Goal: Task Accomplishment & Management: Manage account settings

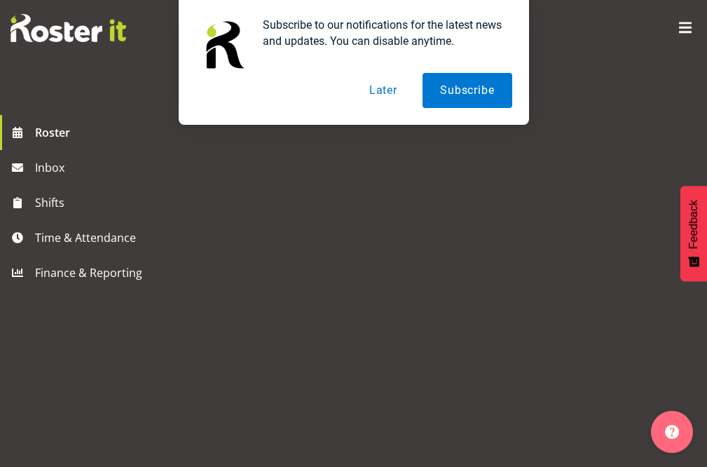
click at [382, 89] on button "Later" at bounding box center [383, 90] width 63 height 35
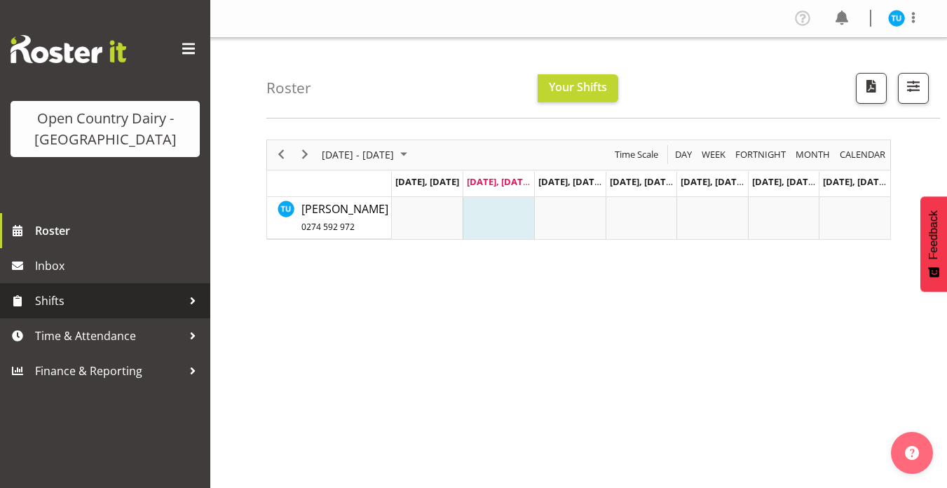
click at [74, 307] on span "Shifts" at bounding box center [108, 300] width 147 height 21
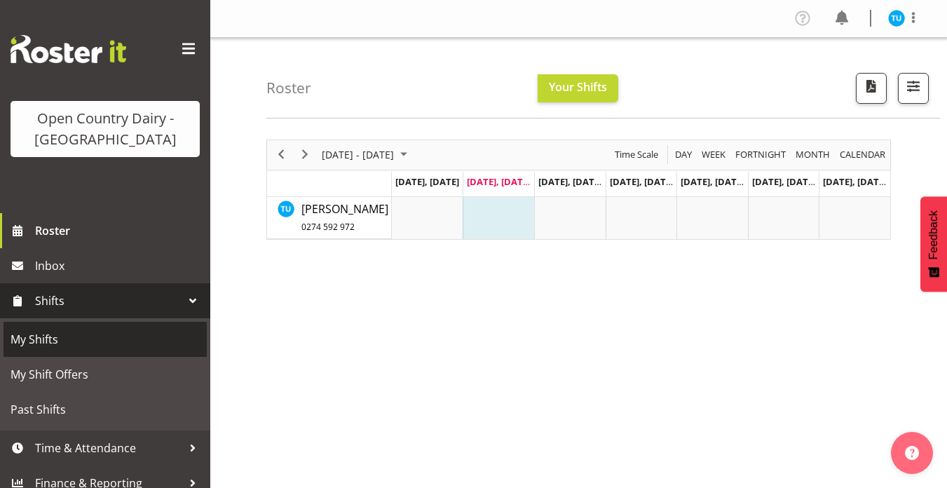
click at [43, 335] on span "My Shifts" at bounding box center [105, 339] width 189 height 21
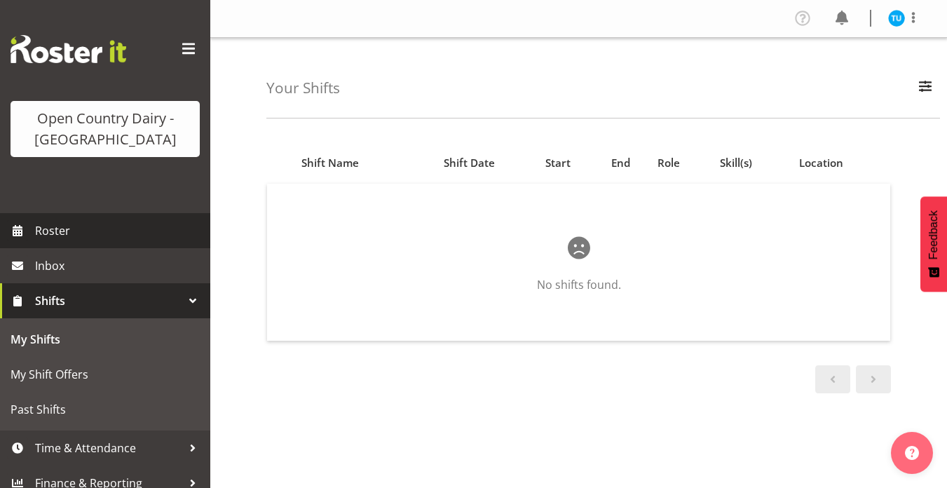
click at [45, 236] on span "Roster" at bounding box center [119, 230] width 168 height 21
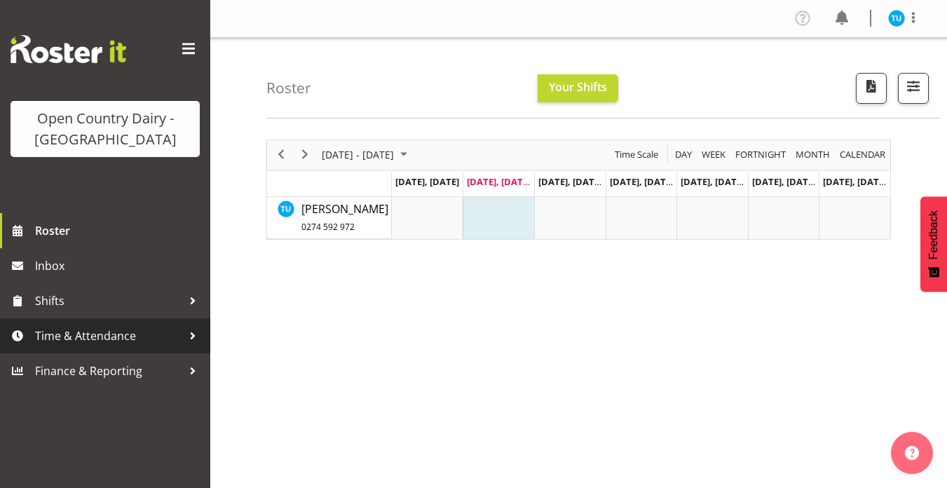
click at [81, 339] on span "Time & Attendance" at bounding box center [108, 335] width 147 height 21
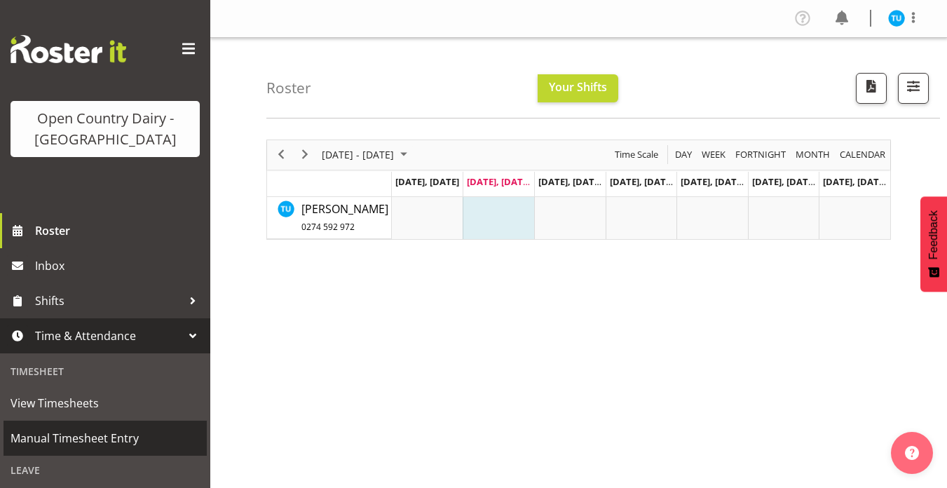
click at [107, 442] on span "Manual Timesheet Entry" at bounding box center [105, 438] width 189 height 21
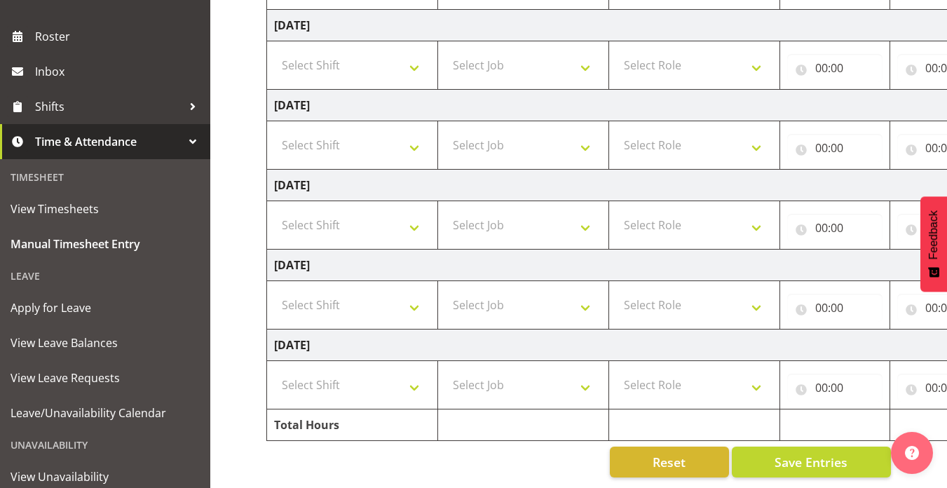
scroll to position [196, 0]
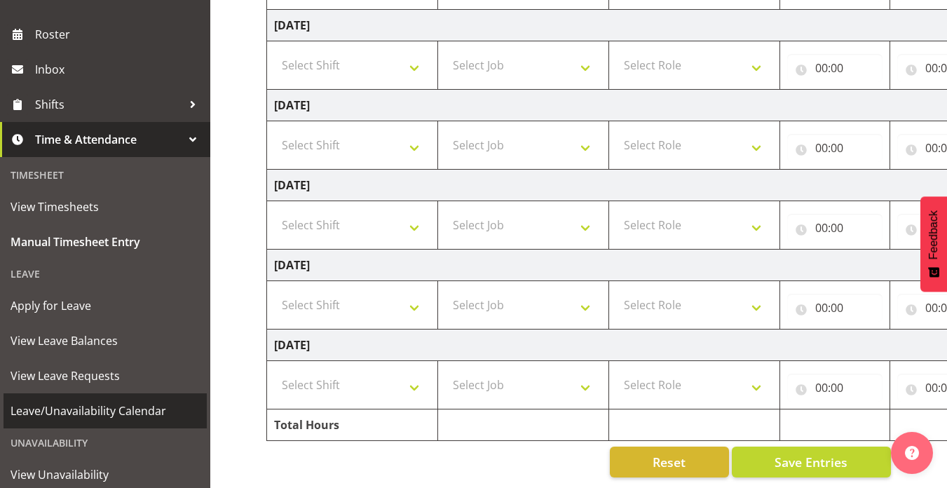
click at [98, 407] on span "Leave/Unavailability Calendar" at bounding box center [105, 410] width 189 height 21
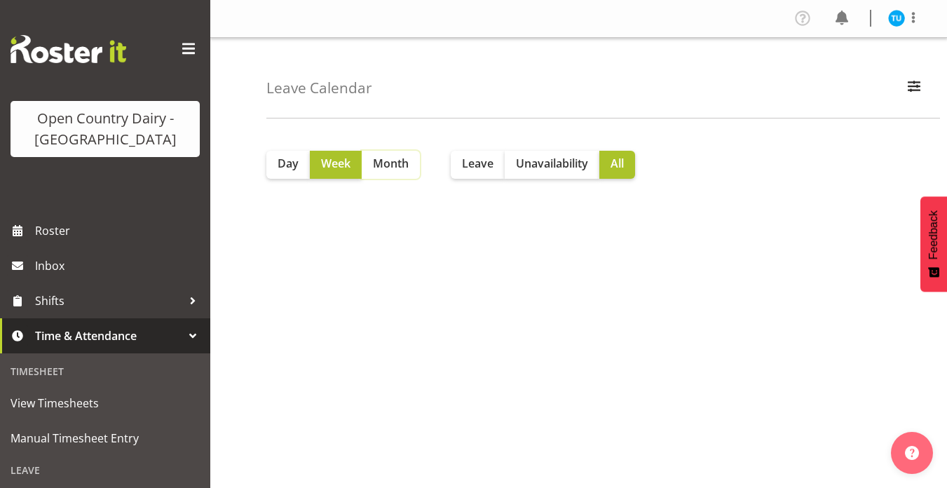
click at [386, 167] on span "Month" at bounding box center [391, 163] width 36 height 17
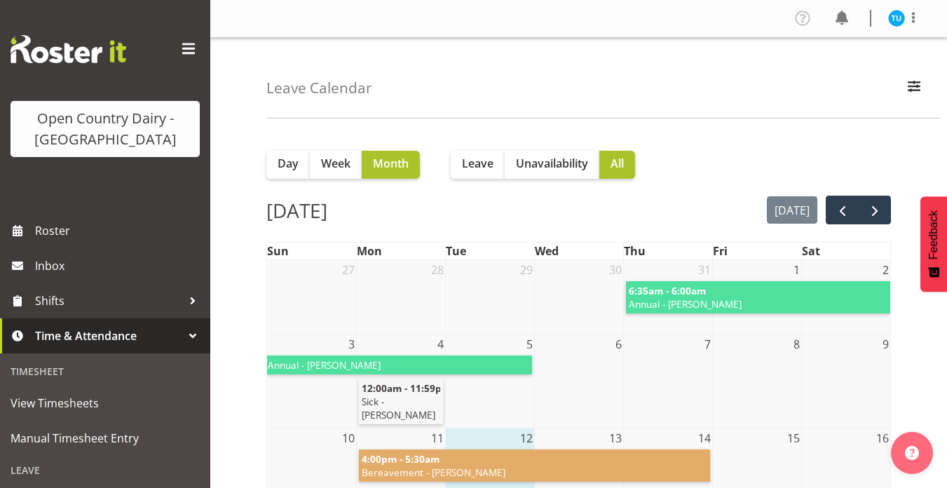
click at [186, 332] on div at bounding box center [192, 335] width 21 height 21
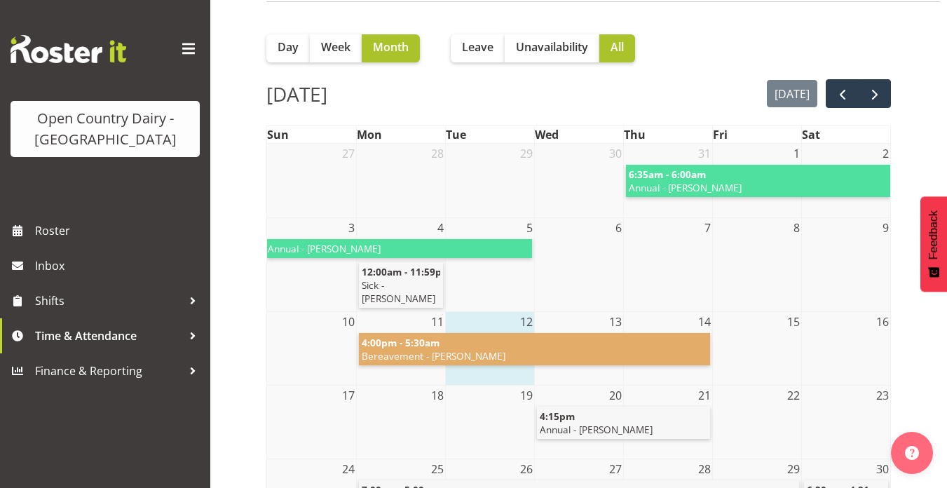
scroll to position [109, 0]
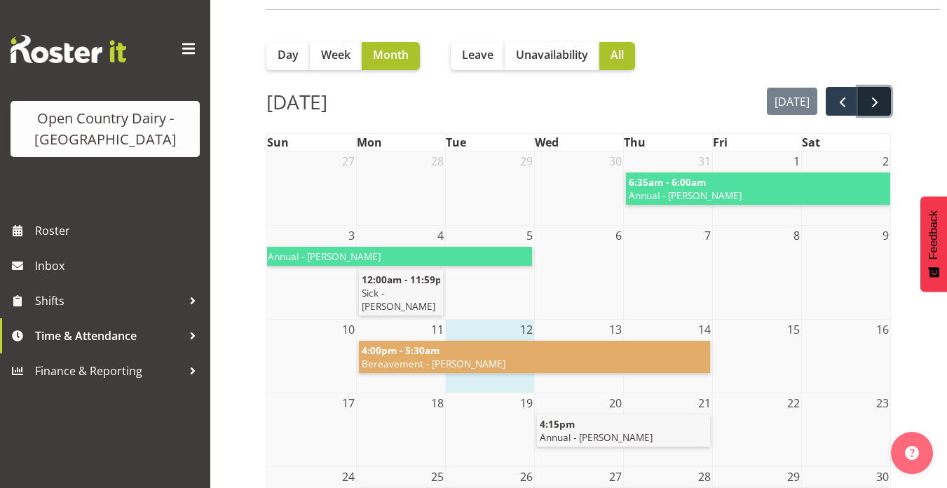
click at [880, 110] on span "next" at bounding box center [874, 102] width 17 height 17
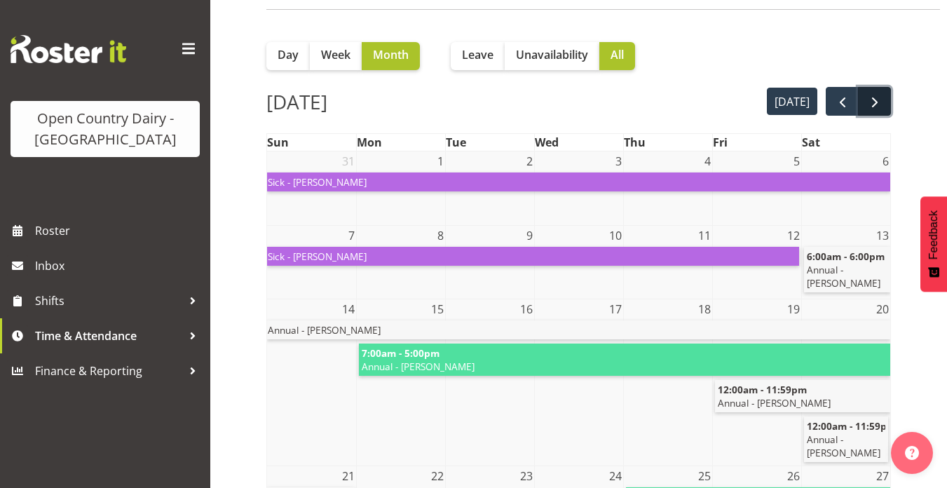
click at [874, 101] on span "next" at bounding box center [874, 102] width 17 height 17
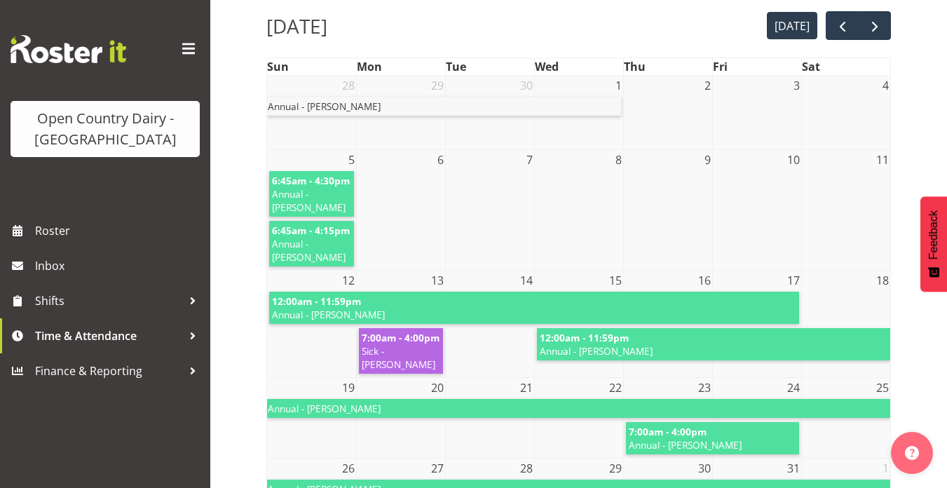
scroll to position [0, 0]
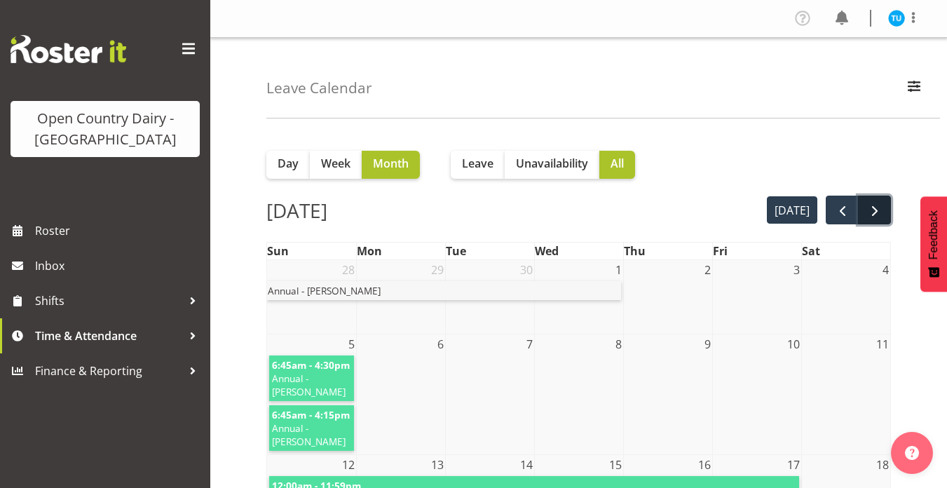
click at [870, 204] on span "next" at bounding box center [874, 211] width 17 height 17
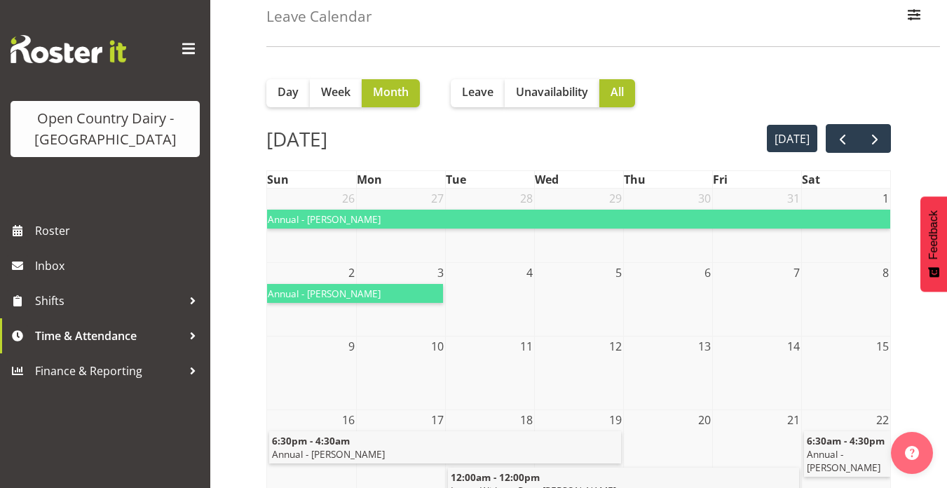
scroll to position [59, 0]
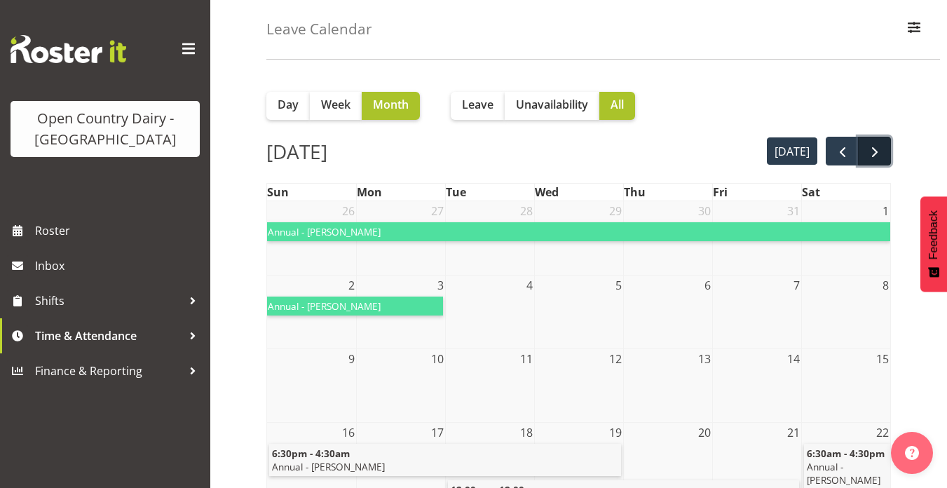
click at [882, 144] on span "next" at bounding box center [874, 152] width 17 height 17
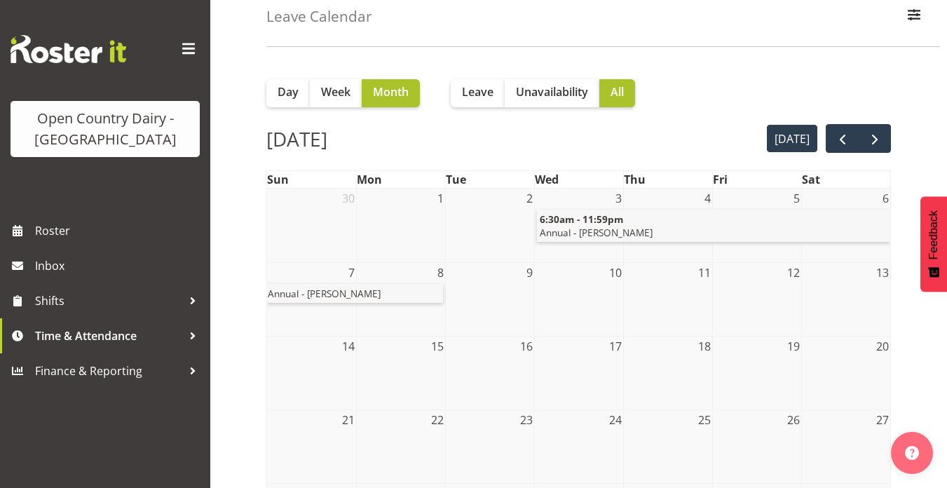
scroll to position [69, 0]
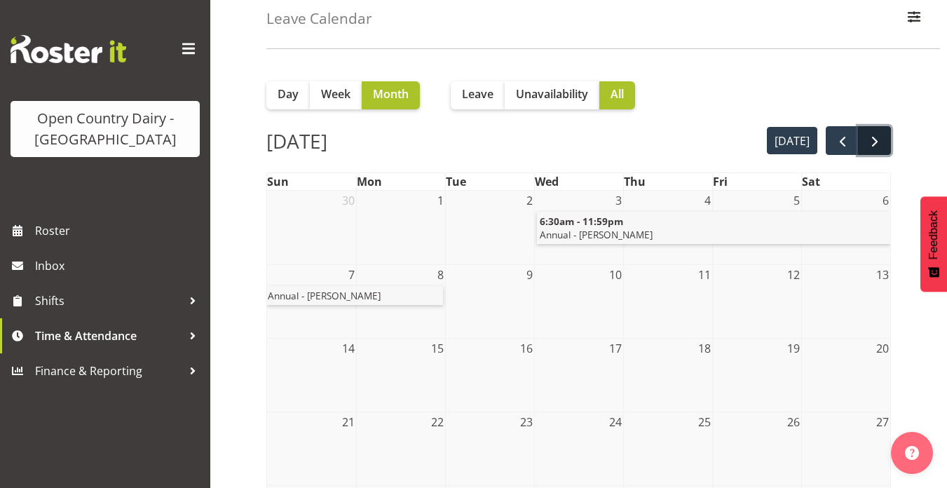
click at [873, 142] on span "next" at bounding box center [874, 141] width 17 height 17
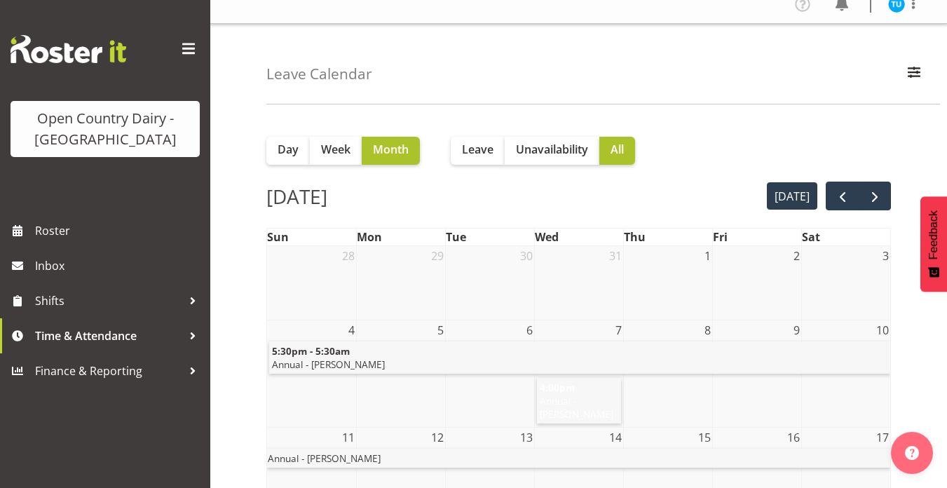
scroll to position [13, 0]
click at [741, 78] on div "Leave Calendar 734 735 736 737 738 739 850 851 852 853 854 855 856 Show all" at bounding box center [603, 65] width 674 height 81
